Goal: Information Seeking & Learning: Learn about a topic

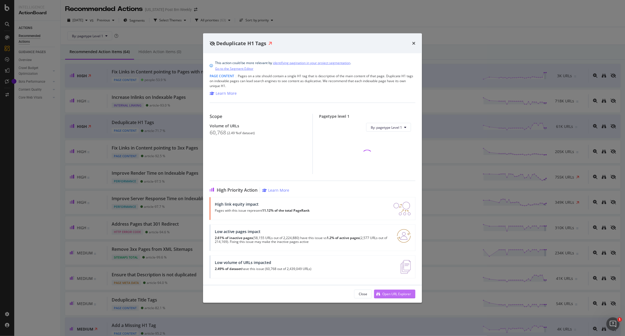
click at [391, 293] on div "Open URL Explorer" at bounding box center [396, 293] width 29 height 5
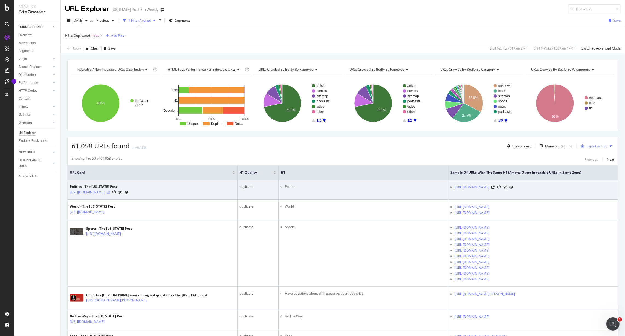
click at [110, 193] on icon at bounding box center [108, 191] width 3 height 3
